Goal: Find specific page/section: Find specific page/section

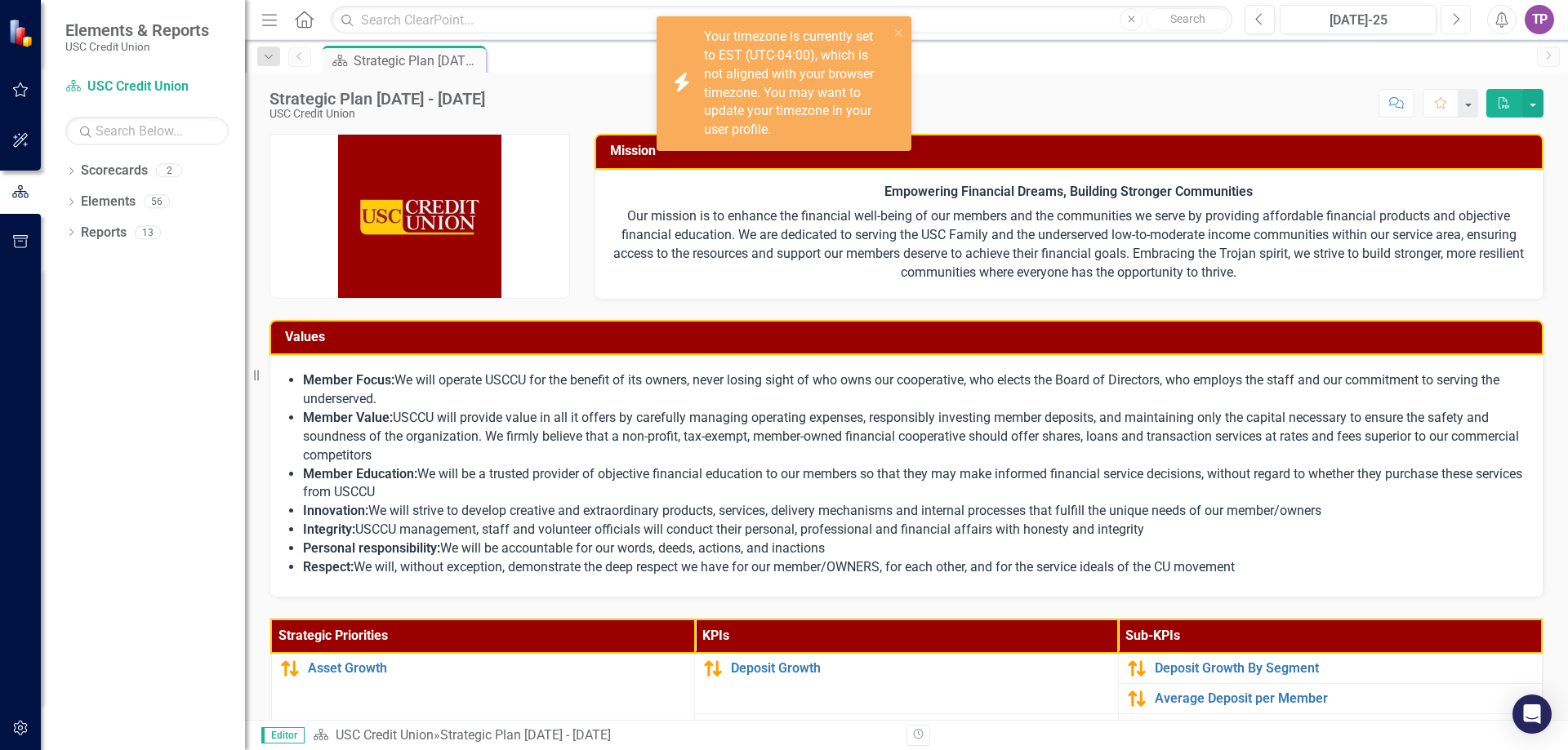
click at [1455, 19] on icon "Next" at bounding box center [1455, 20] width 9 height 15
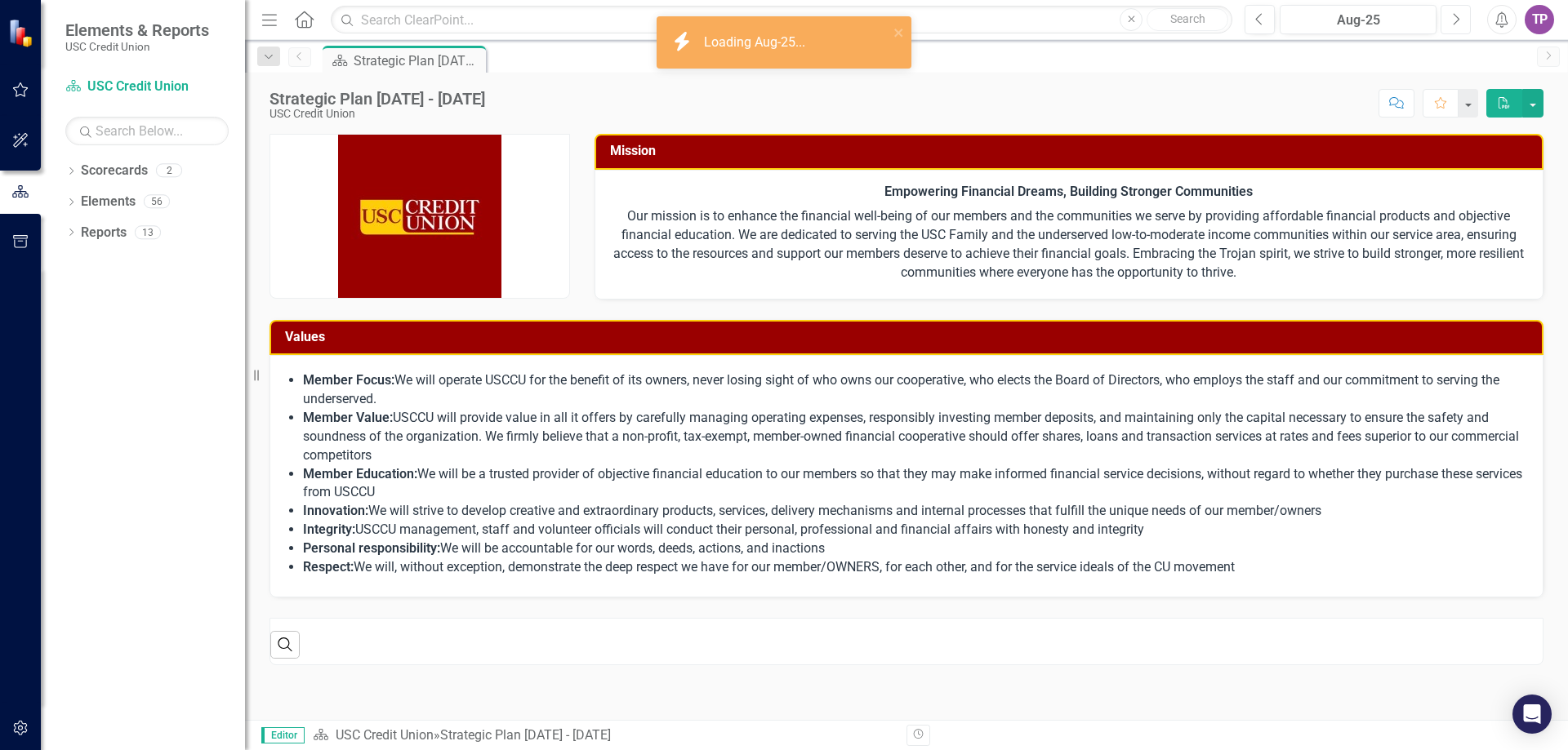
click at [1455, 19] on icon "Next" at bounding box center [1455, 20] width 9 height 15
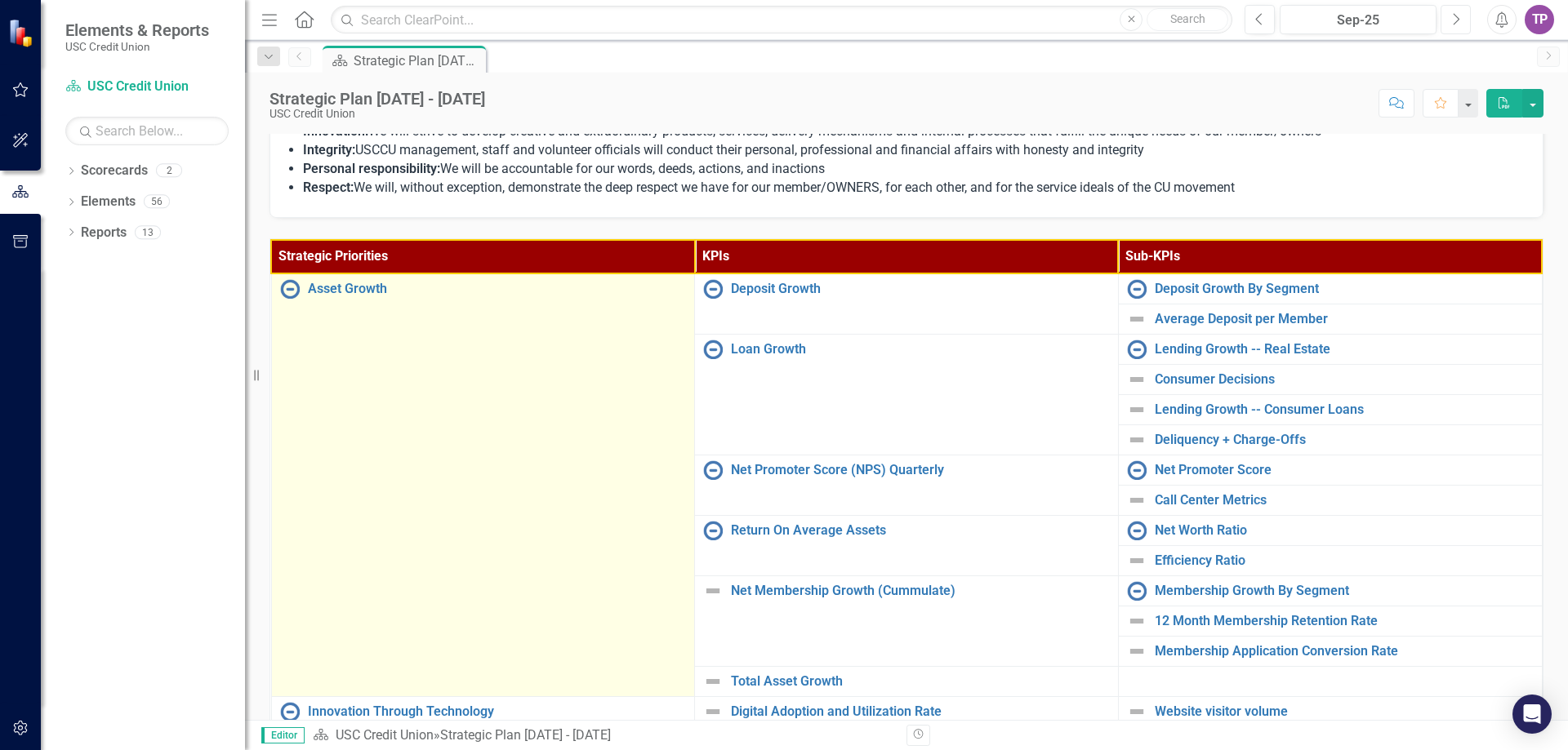
scroll to position [408, 0]
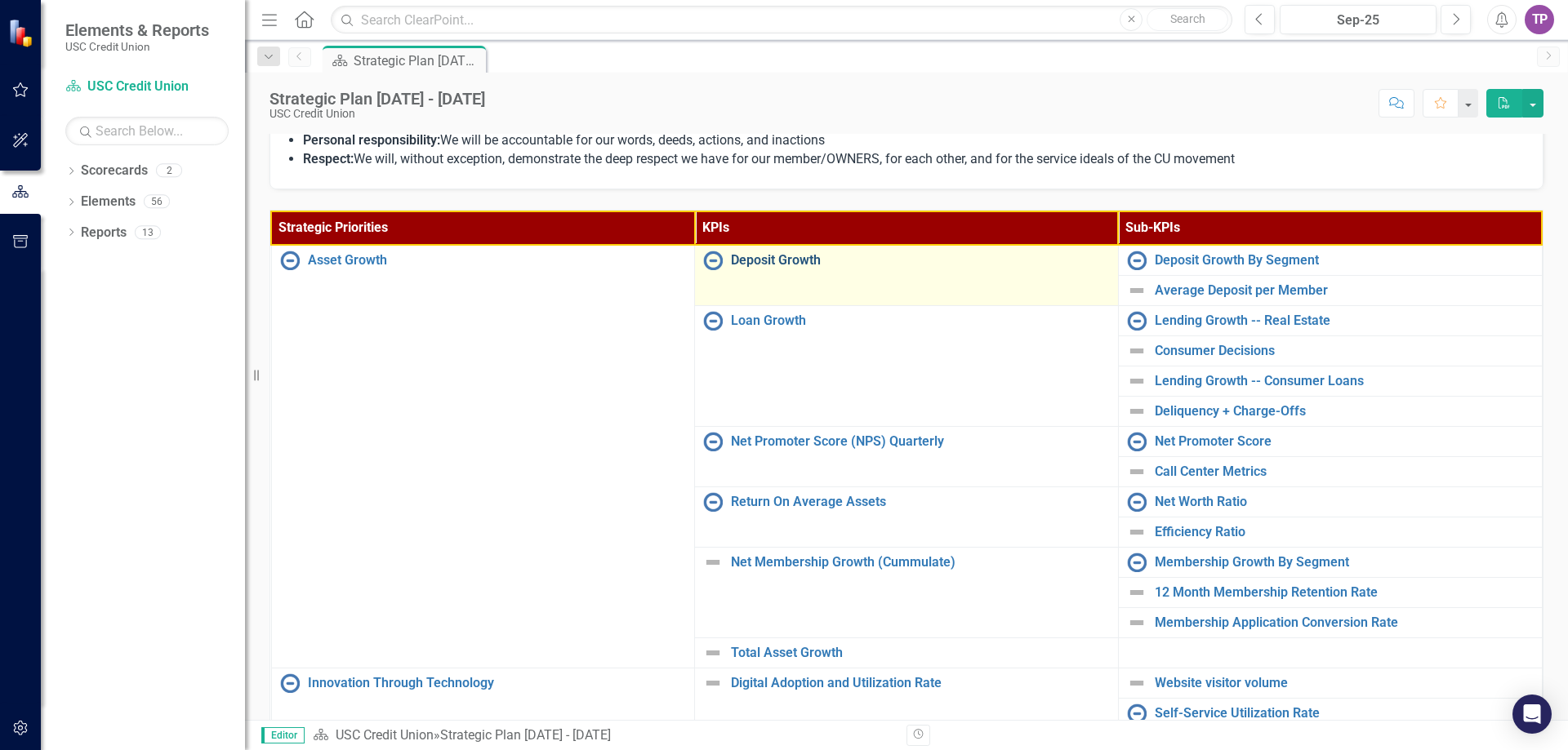
click at [742, 257] on link "Deposit Growth" at bounding box center [920, 261] width 379 height 15
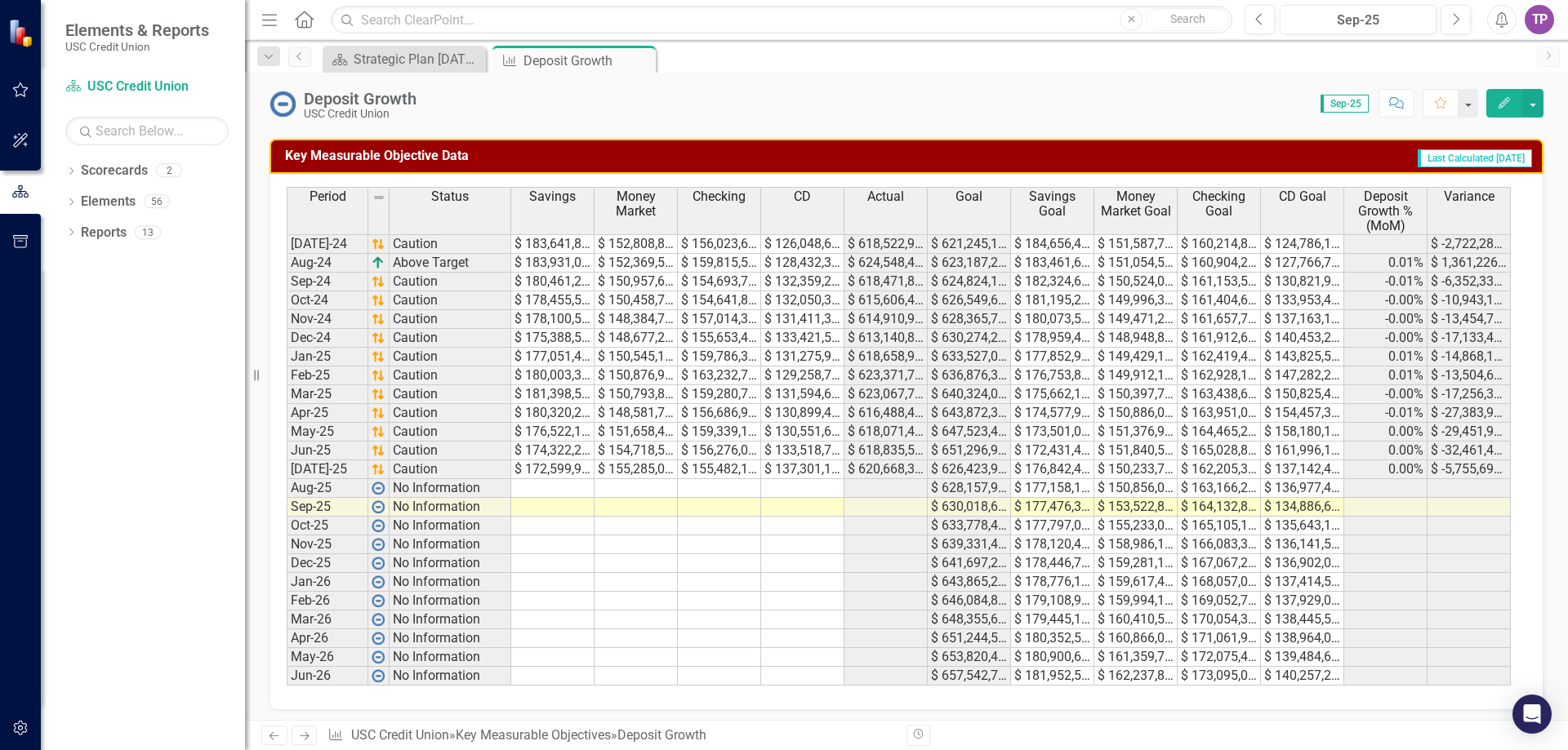
scroll to position [794, 0]
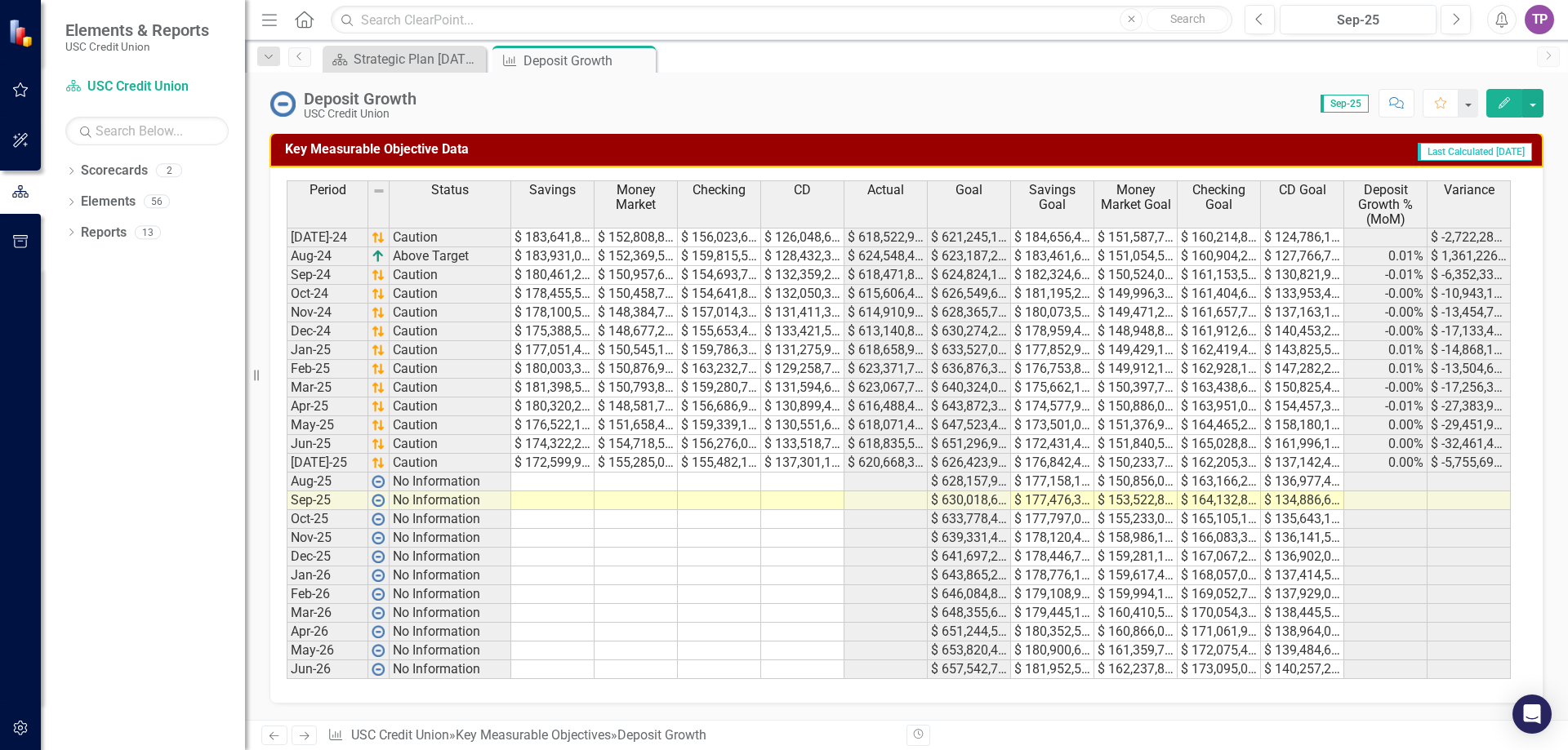
click at [581, 707] on div "Strategic Priorities Asset Growth Sep-25 Owner TP [PERSON_NAME] Analysis Sep-25…" at bounding box center [906, 20] width 1323 height 1401
click at [1005, 205] on th "Goal" at bounding box center [969, 204] width 84 height 48
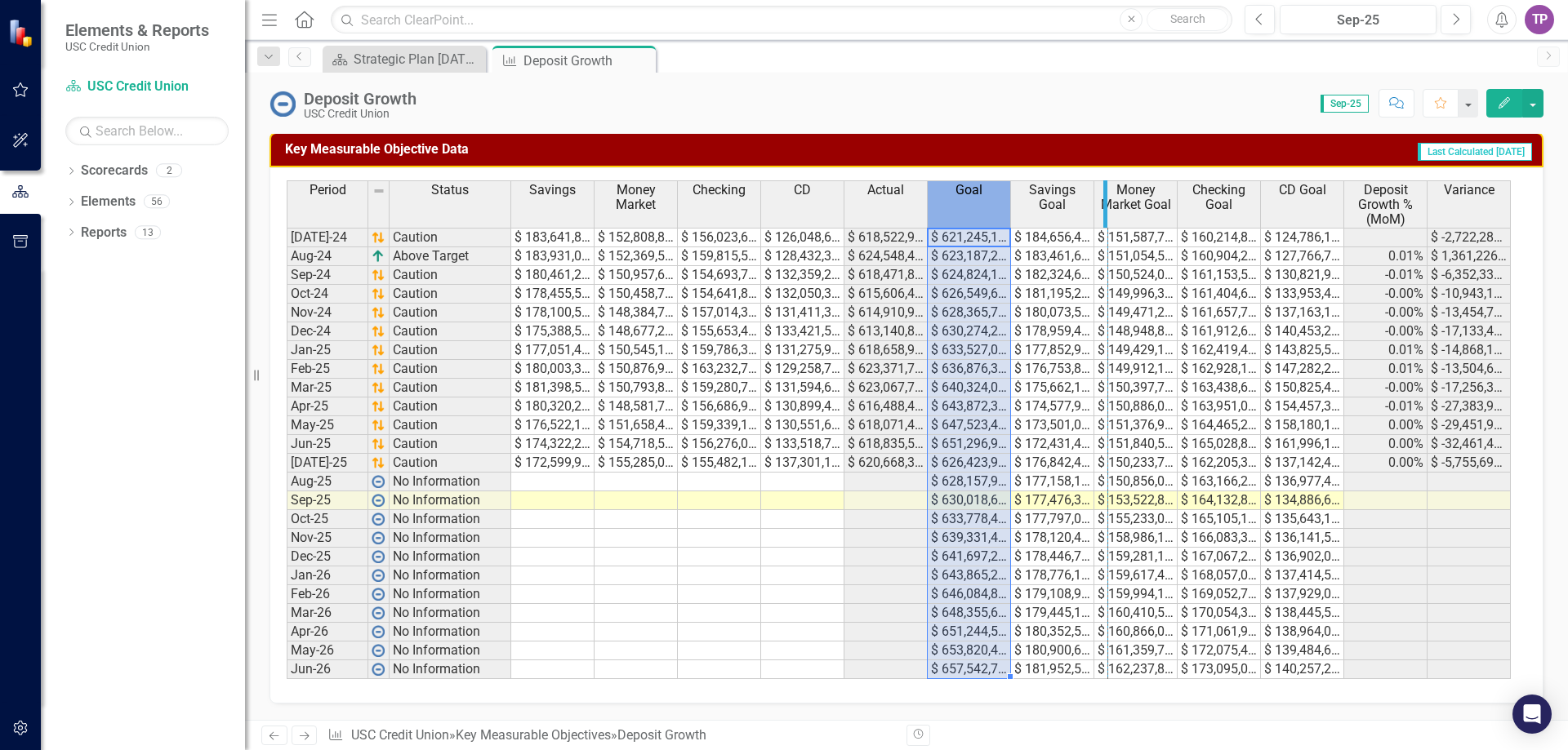
drag, startPoint x: 1006, startPoint y: 189, endPoint x: 1018, endPoint y: 320, distance: 131.5
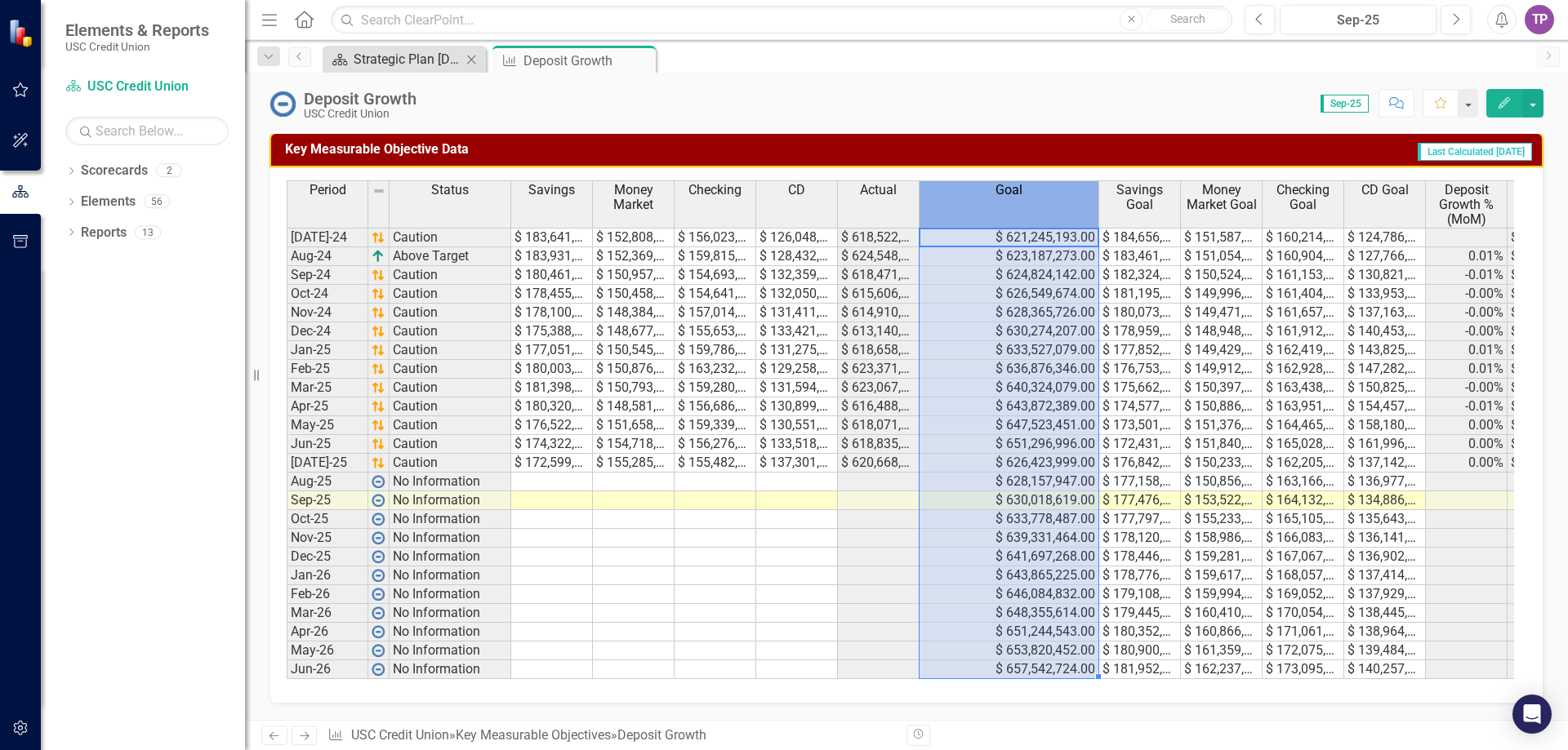
click at [439, 65] on div "Strategic Plan [DATE] - [DATE]" at bounding box center [407, 59] width 107 height 20
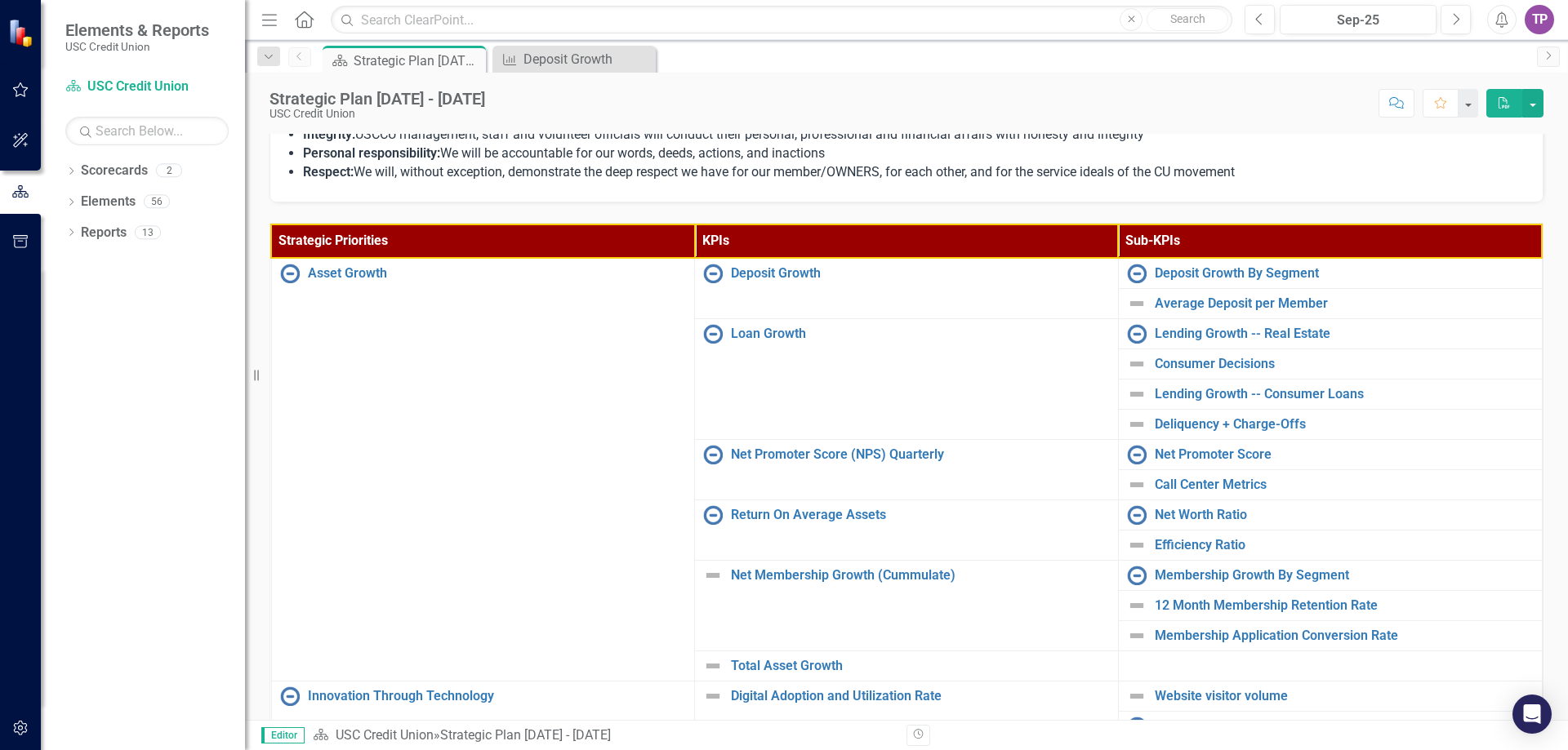
scroll to position [489, 0]
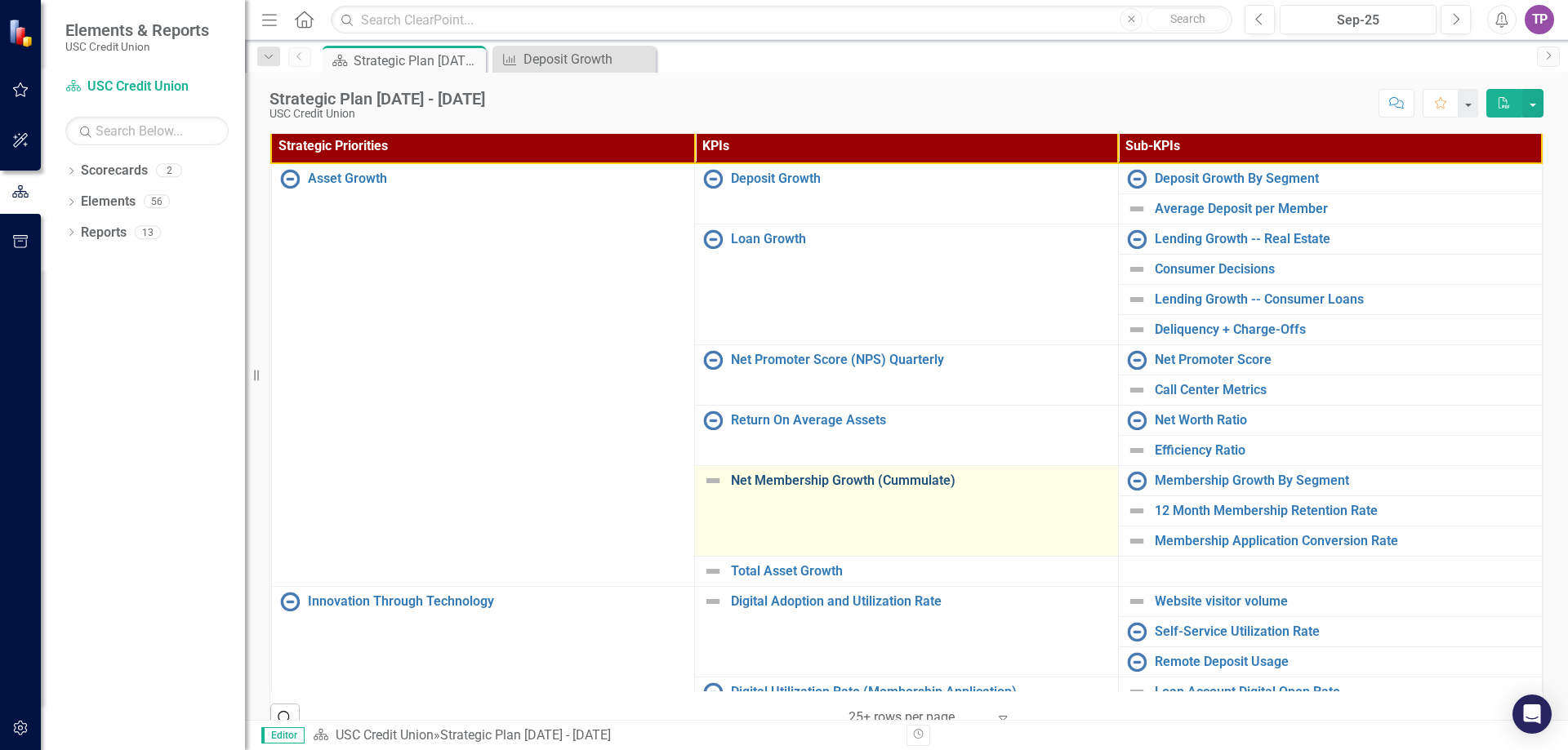
click at [769, 478] on link "Net Membership Growth (Cummulate)" at bounding box center [920, 480] width 379 height 15
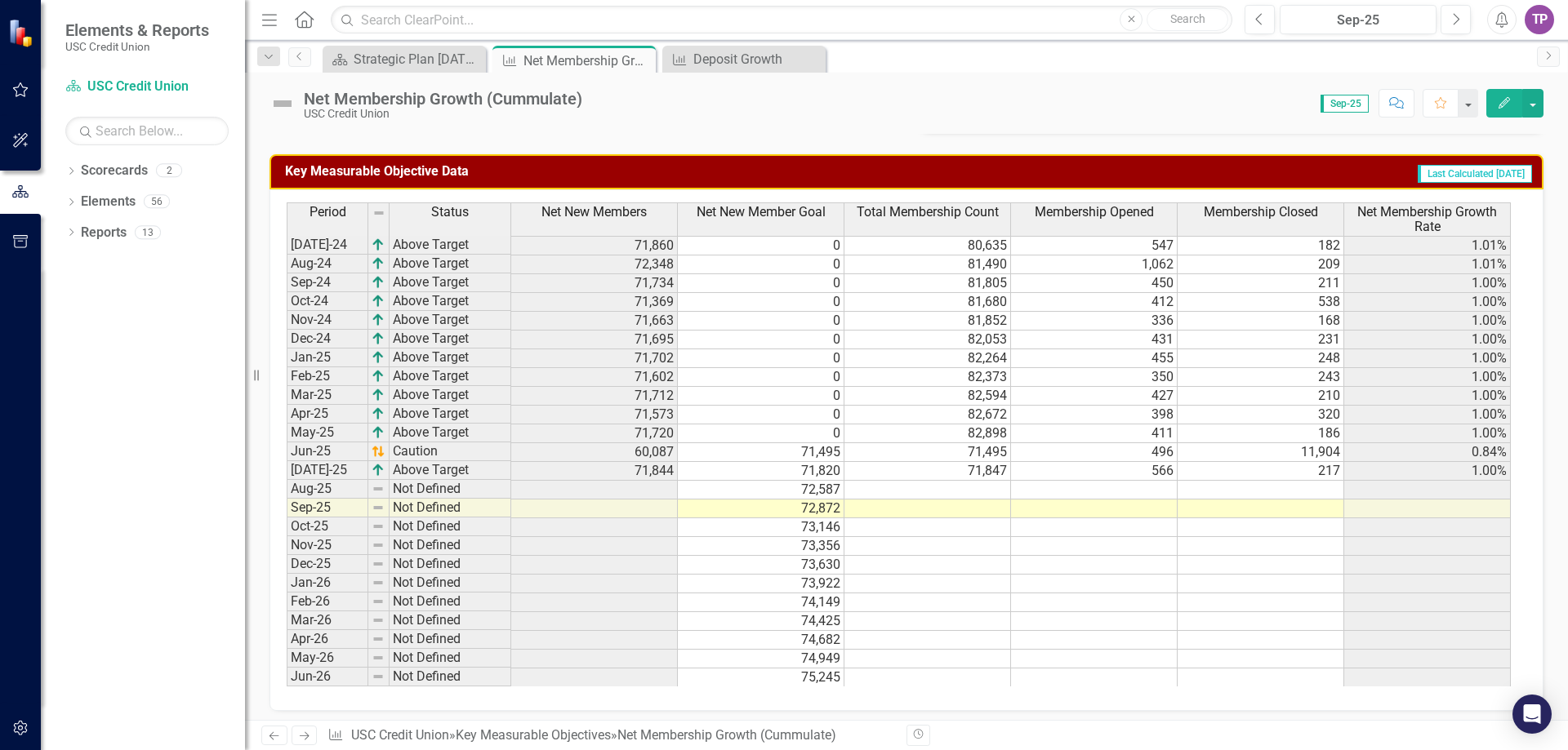
scroll to position [780, 0]
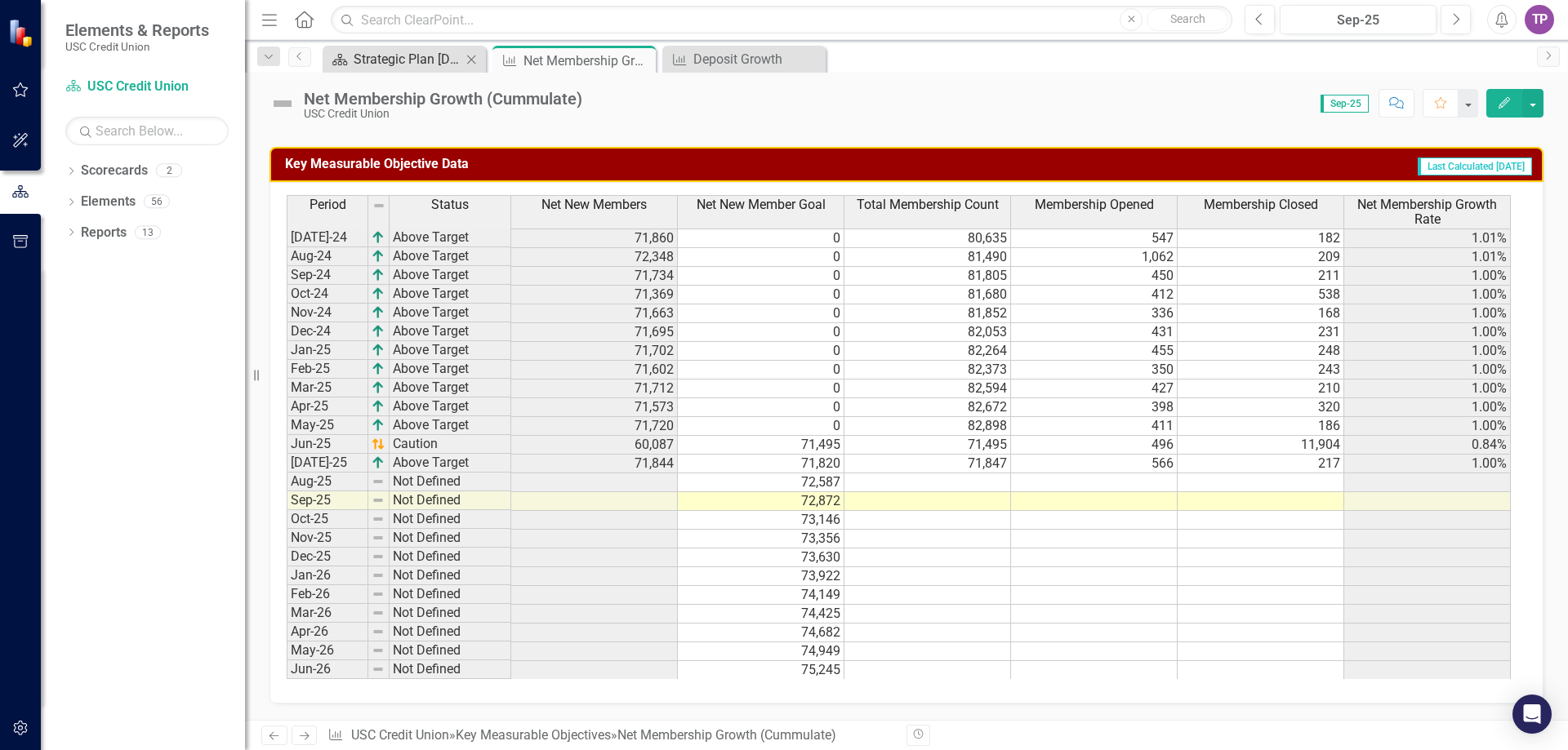
click at [435, 63] on div "Strategic Plan [DATE] - [DATE]" at bounding box center [407, 59] width 107 height 20
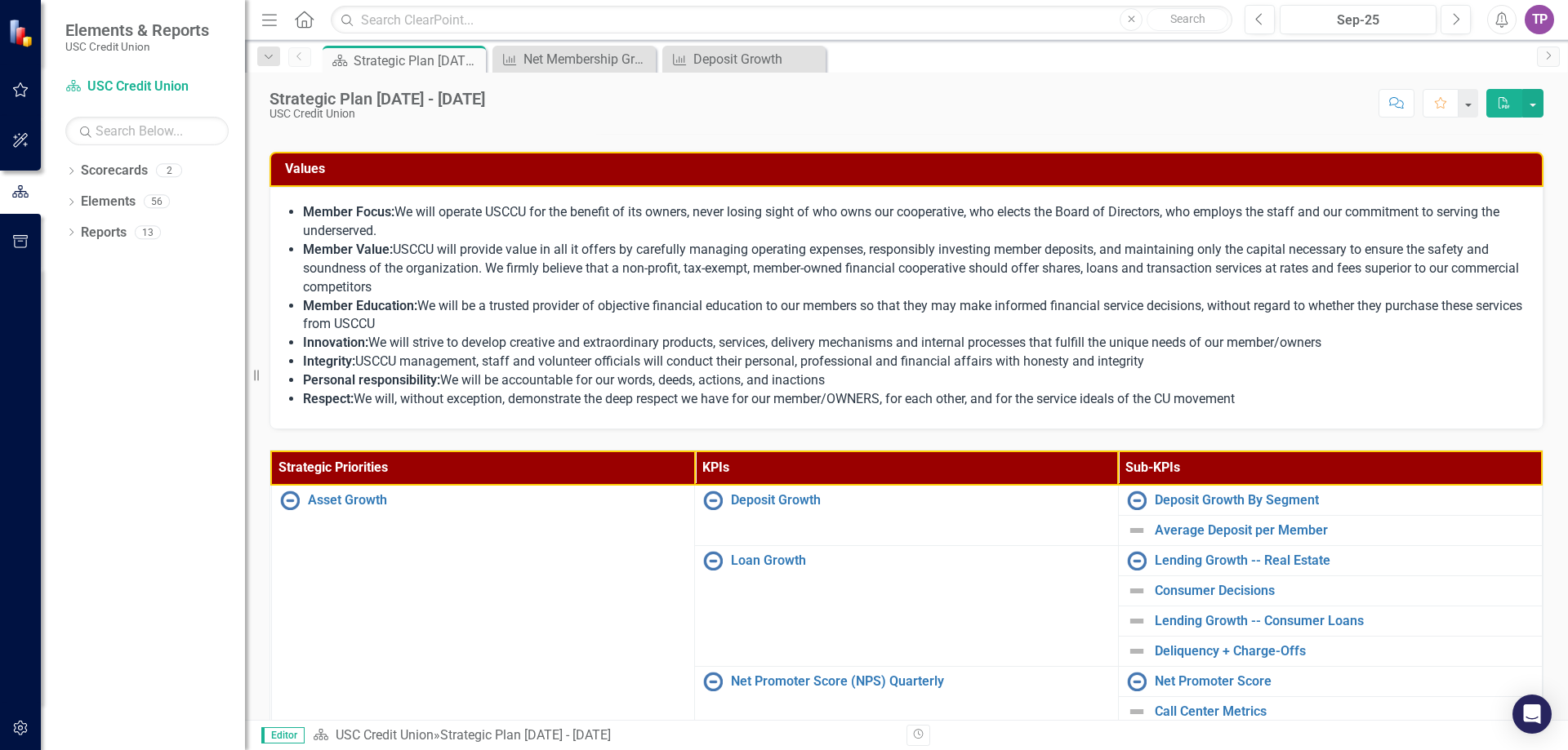
scroll to position [489, 0]
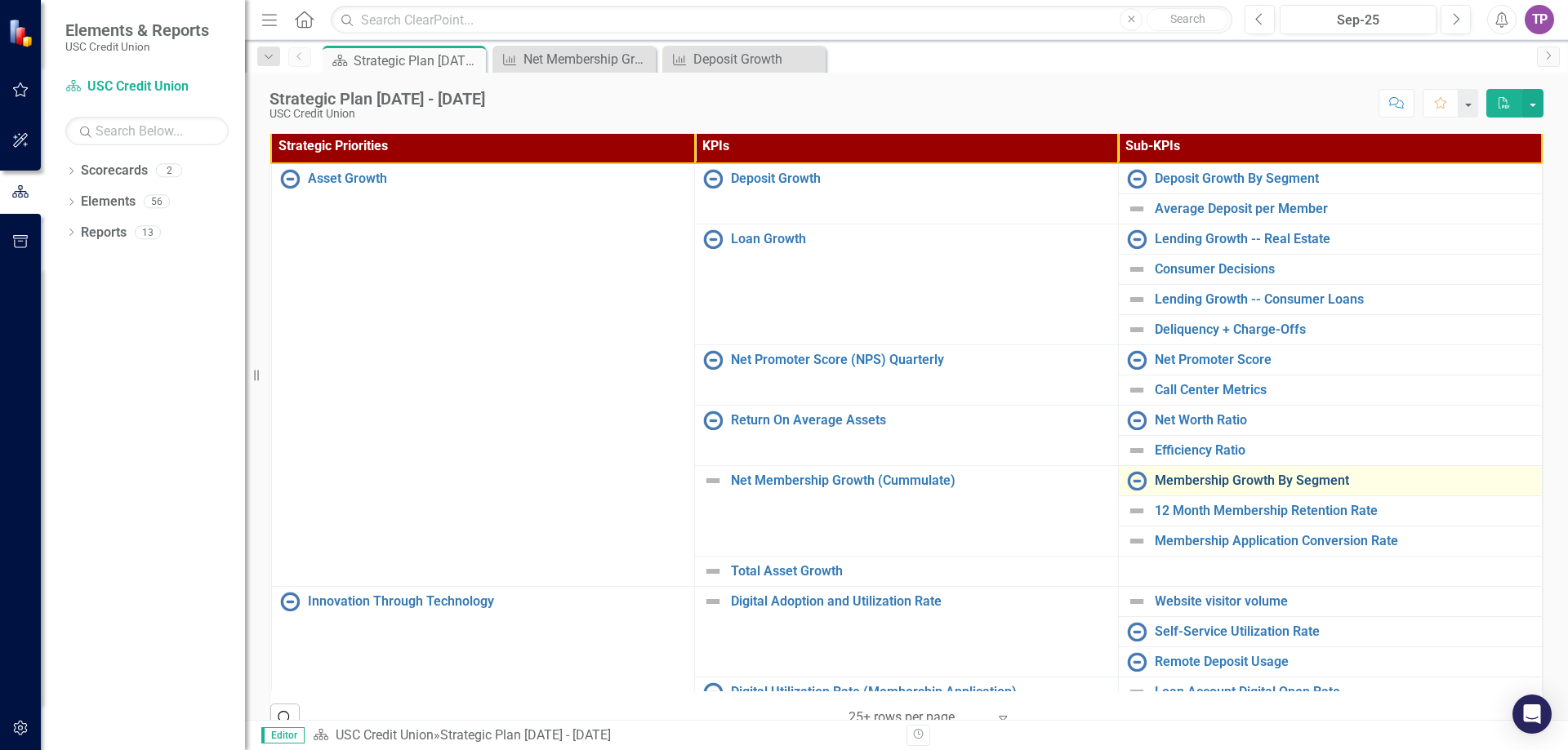
click at [1180, 481] on link "Membership Growth By Segment" at bounding box center [1344, 480] width 379 height 15
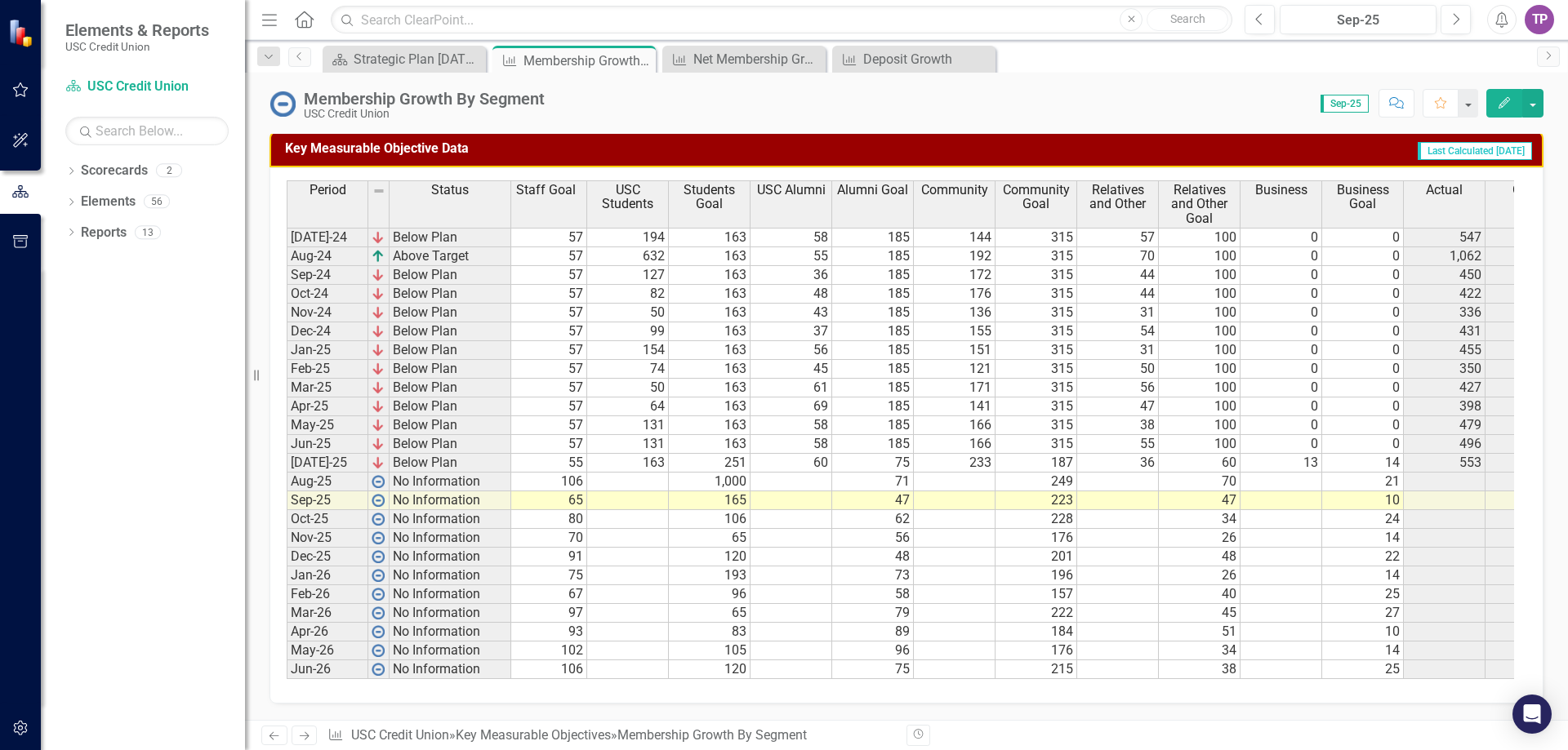
scroll to position [0, 303]
